Goal: Task Accomplishment & Management: Manage account settings

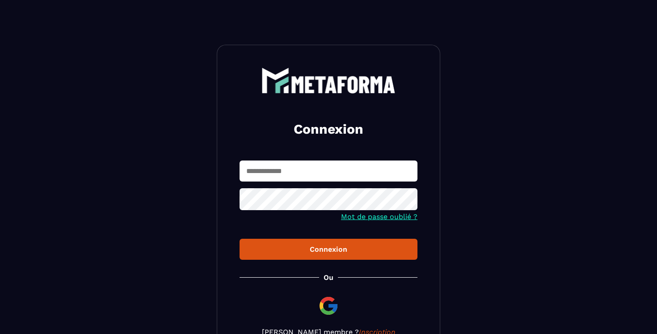
type input "**********"
click at [277, 249] on div "Connexion" at bounding box center [329, 249] width 164 height 8
